Goal: Information Seeking & Learning: Learn about a topic

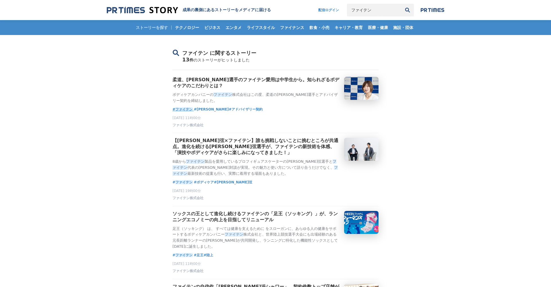
click at [184, 107] on em "ファイテン" at bounding box center [183, 109] width 17 height 4
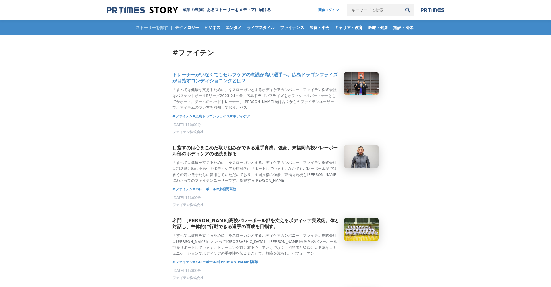
click at [213, 75] on h3 "トレーナーがいなくてもセルフケアの意識が高い選手へ。広島ドラゴンフライズが目指すコンディショニングとは？" at bounding box center [256, 78] width 167 height 12
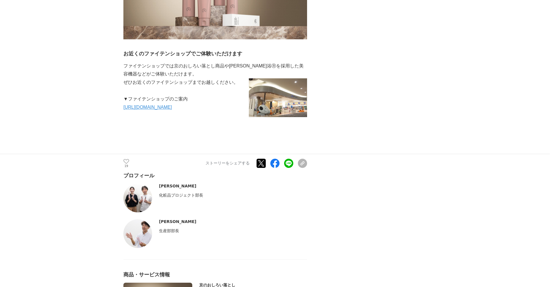
scroll to position [2948, 0]
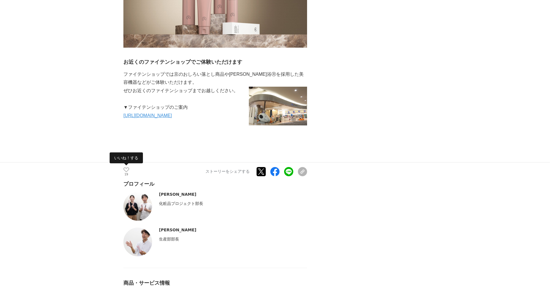
click at [126, 167] on icon at bounding box center [126, 169] width 6 height 5
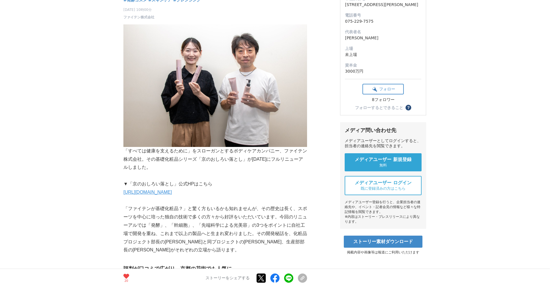
scroll to position [86, 0]
